Goal: Information Seeking & Learning: Understand process/instructions

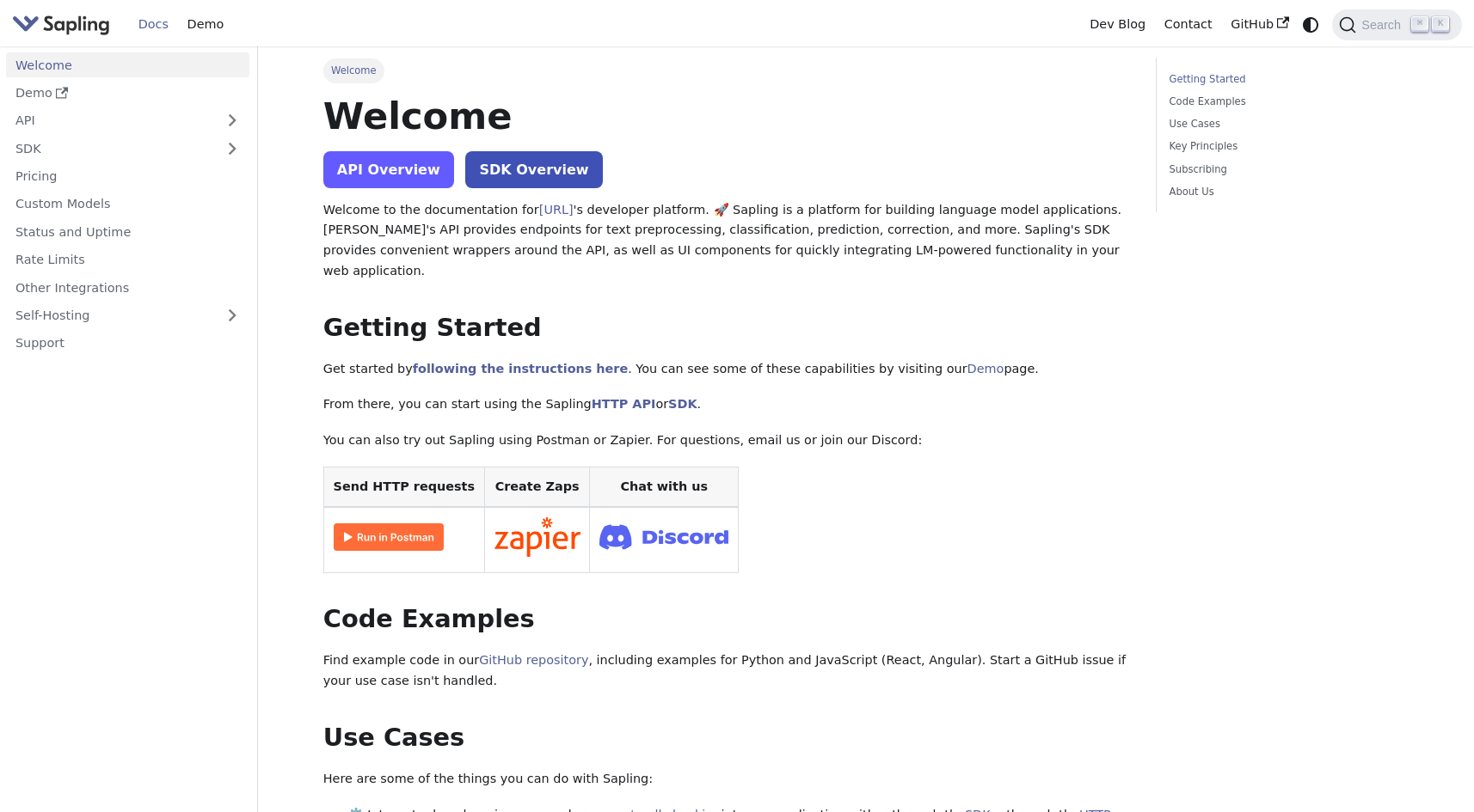
click at [415, 173] on link "API Overview" at bounding box center [389, 170] width 131 height 37
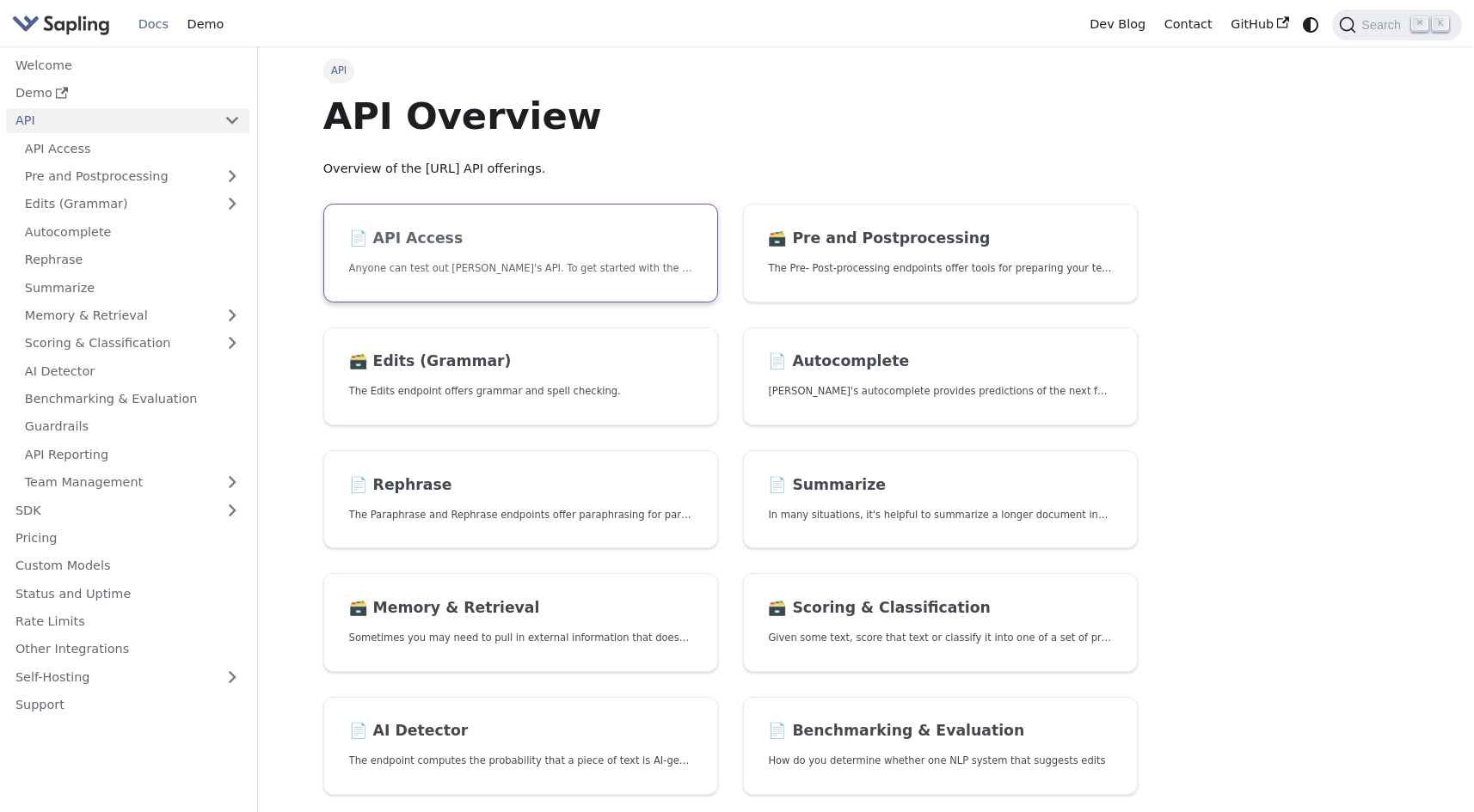
click at [467, 246] on h2 "📄️ API Access" at bounding box center [521, 238] width 343 height 19
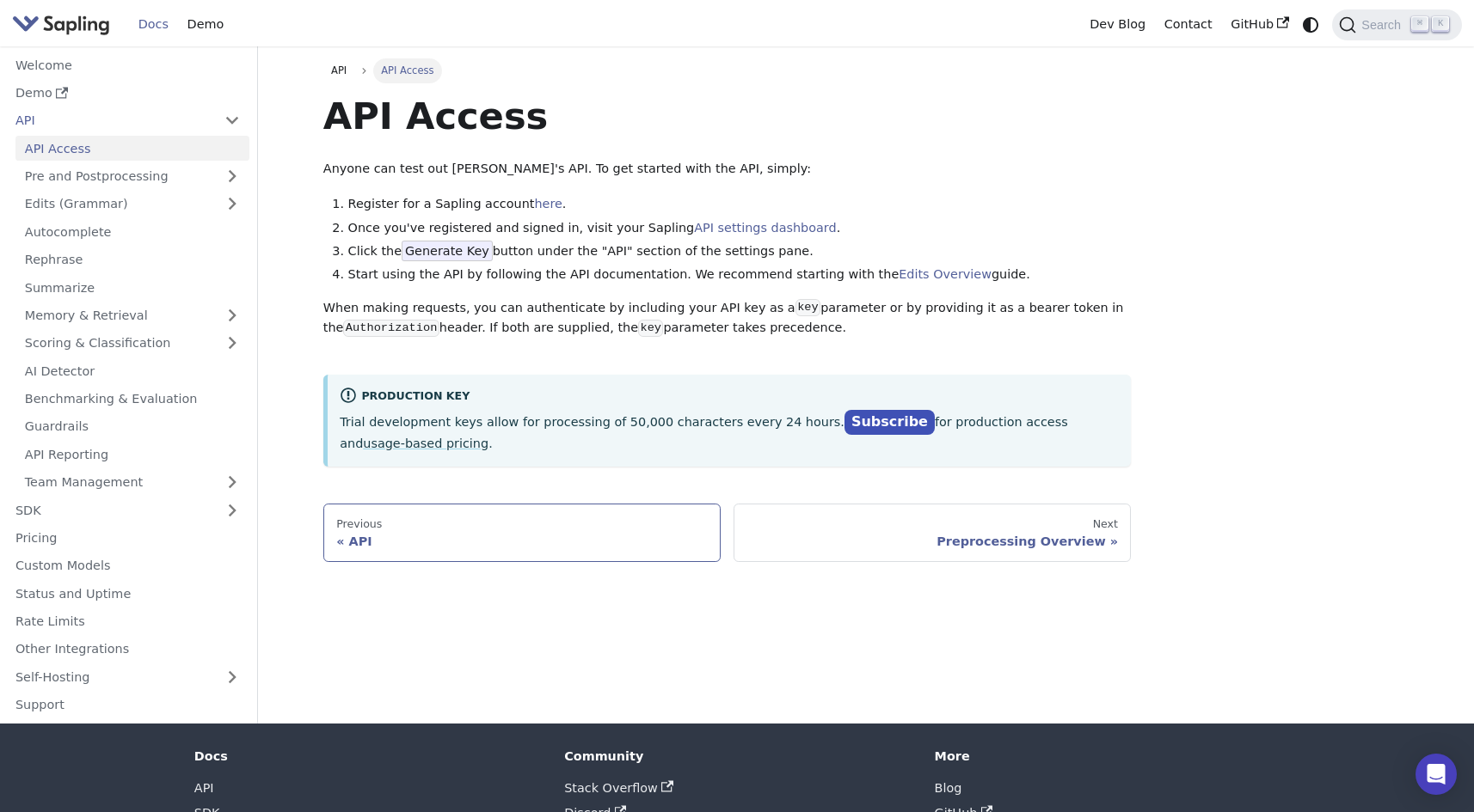
click at [430, 521] on div "Previous" at bounding box center [522, 524] width 371 height 14
